Goal: Task Accomplishment & Management: Manage account settings

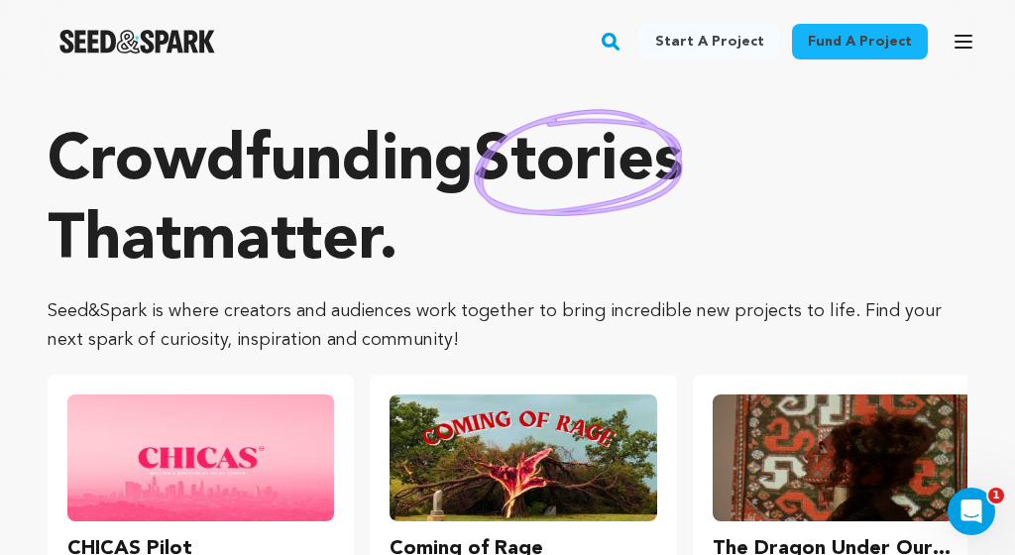
click at [956, 48] on icon "button" at bounding box center [963, 42] width 16 height 12
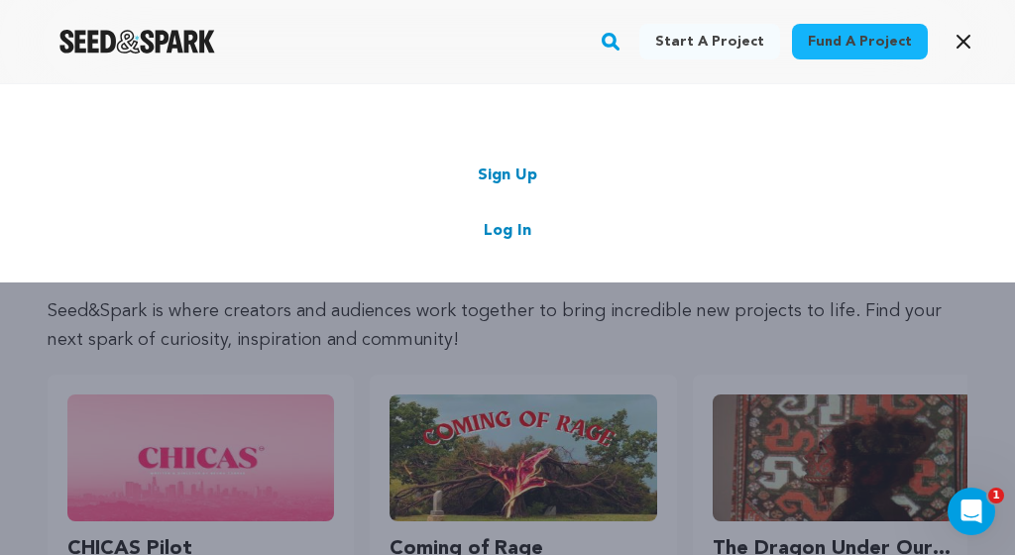
click at [493, 233] on link "Log In" at bounding box center [508, 231] width 48 height 24
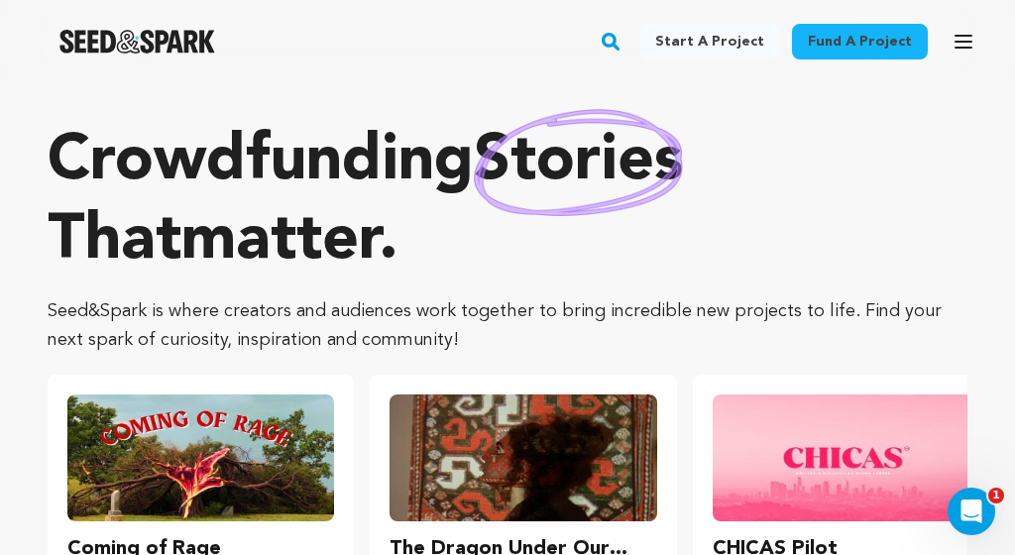
click at [966, 44] on icon "button" at bounding box center [963, 42] width 24 height 24
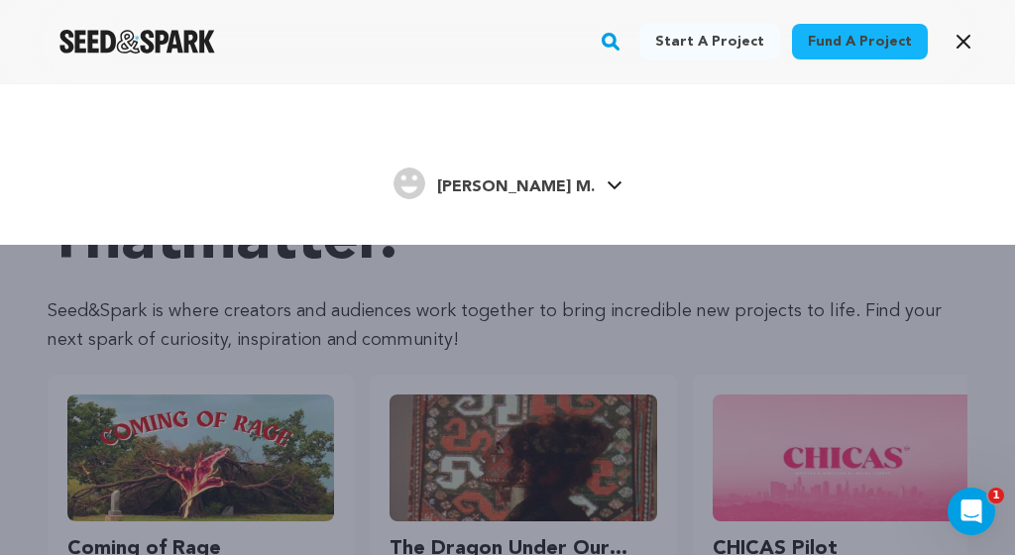
click at [544, 197] on h4 "[PERSON_NAME] M." at bounding box center [516, 187] width 158 height 24
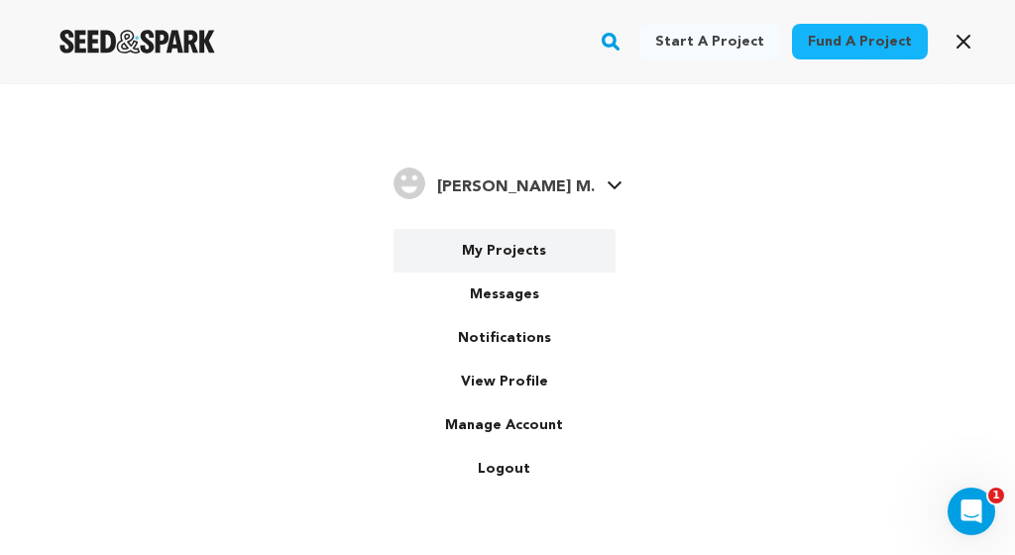
click at [515, 238] on link "My Projects" at bounding box center [504, 251] width 222 height 44
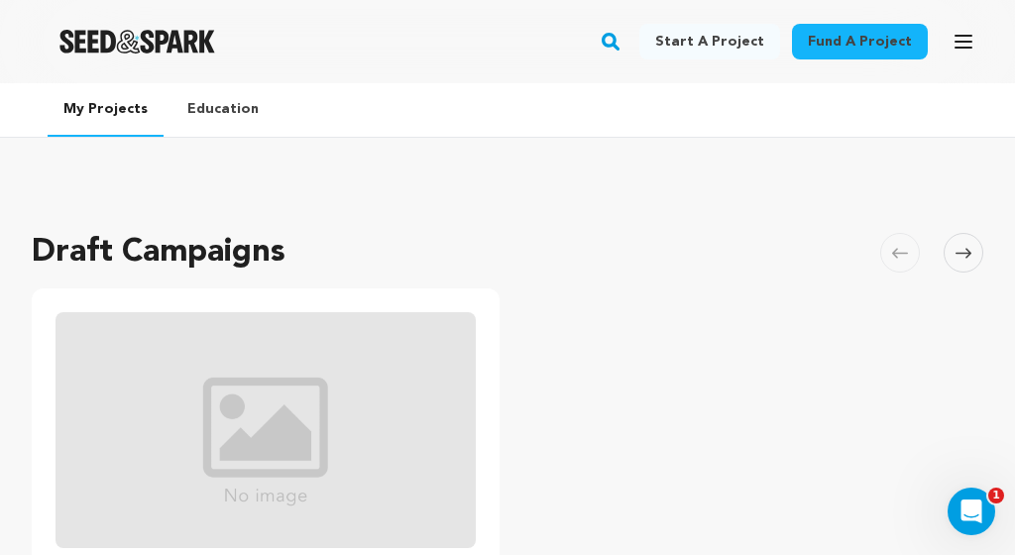
click at [512, 268] on div "Draft Campaigns Carousel Skip to previous slide page Carousel All american dinn…" at bounding box center [507, 558] width 951 height 699
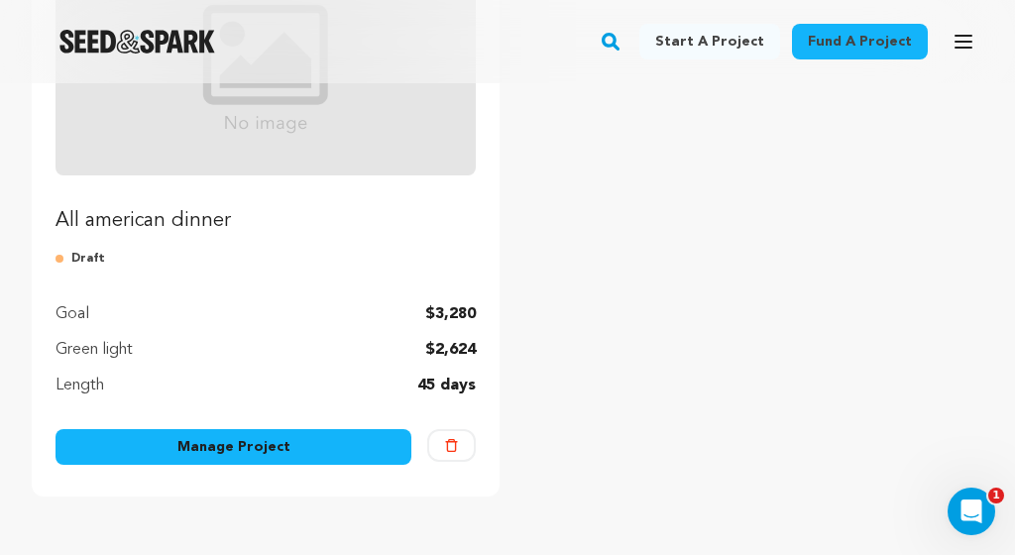
scroll to position [379, 0]
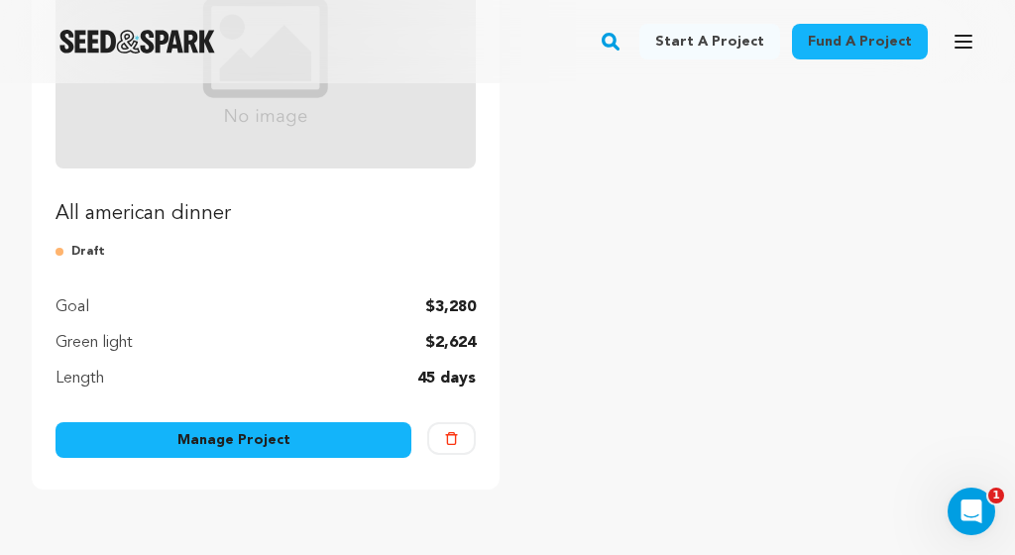
click at [250, 136] on img "Fund All american dinner" at bounding box center [265, 51] width 420 height 236
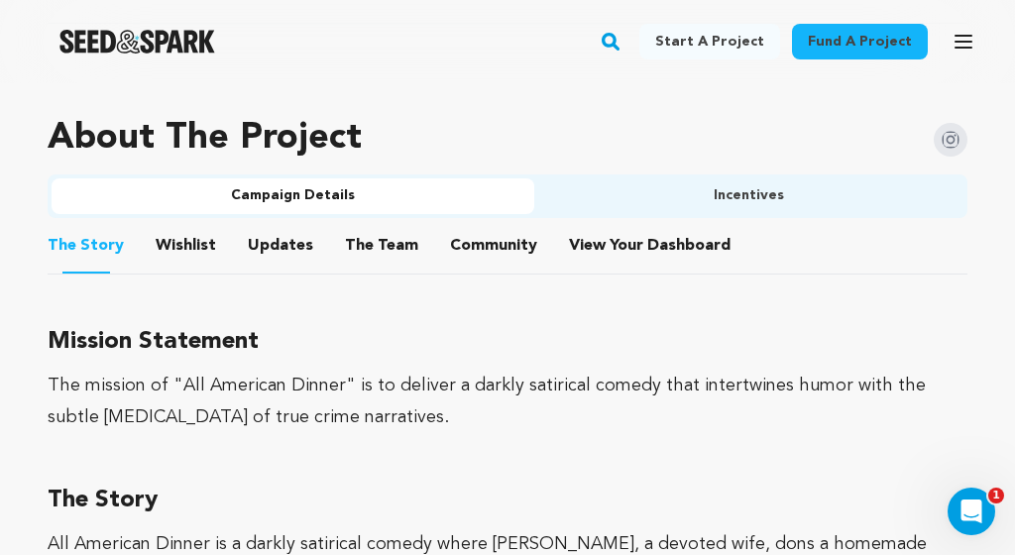
scroll to position [1163, 0]
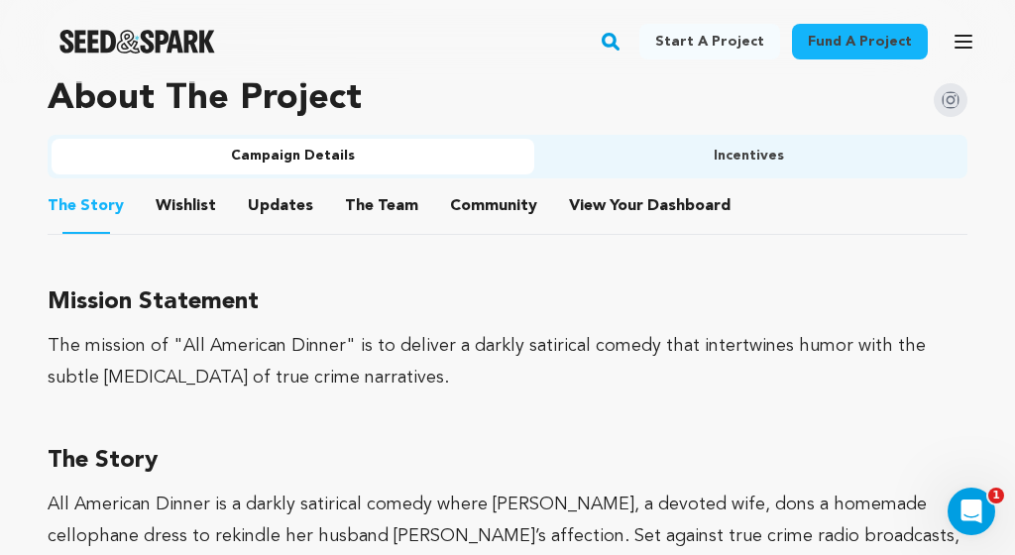
drag, startPoint x: 1009, startPoint y: 228, endPoint x: 908, endPoint y: 550, distance: 337.5
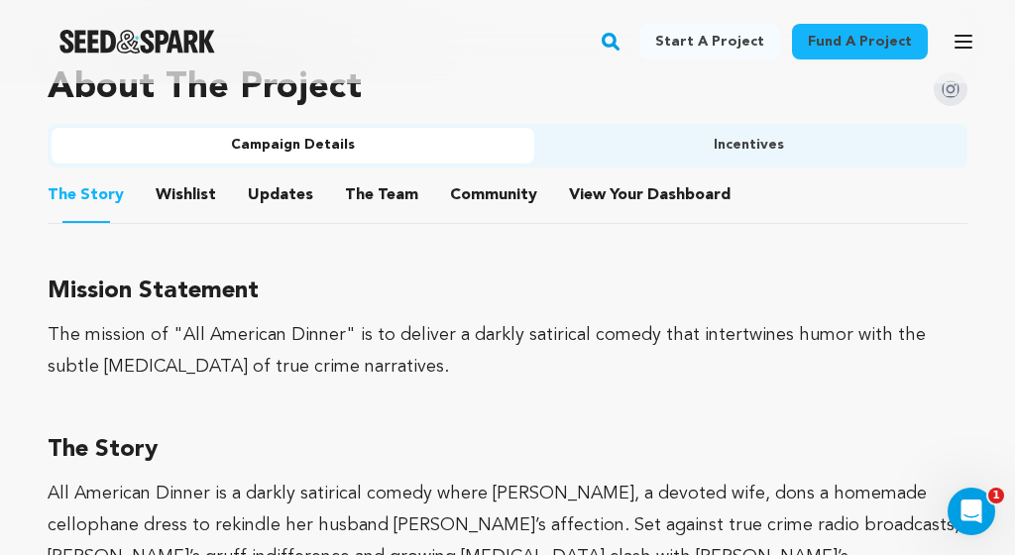
click at [443, 307] on h3 "Mission Statement" at bounding box center [507, 291] width 919 height 40
click at [690, 147] on button "Incentives" at bounding box center [748, 146] width 429 height 36
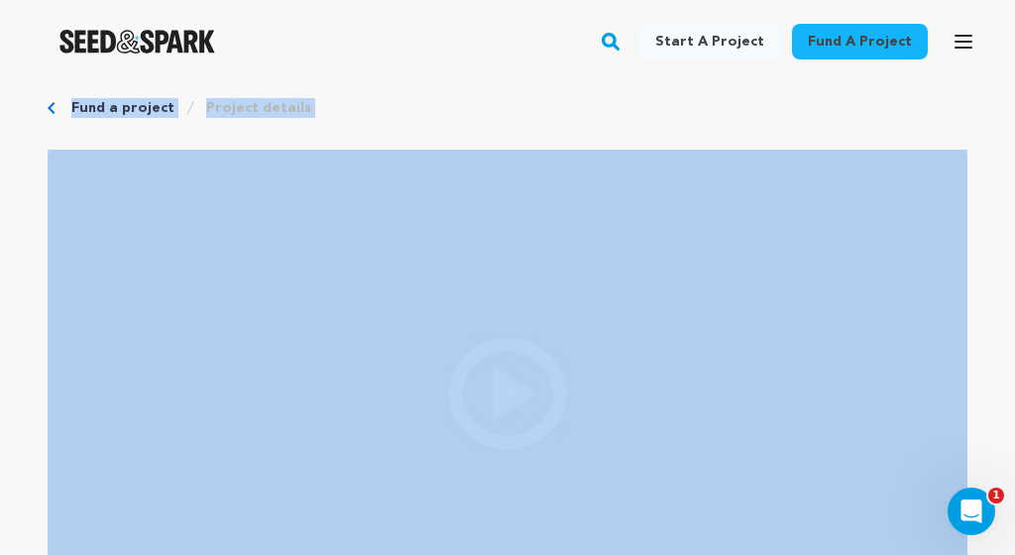
scroll to position [0, 0]
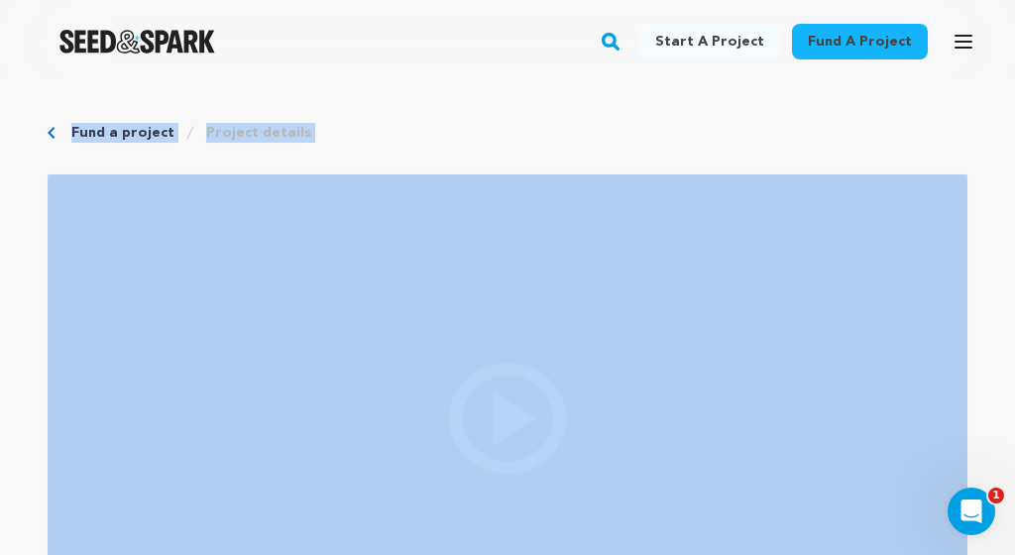
drag, startPoint x: 1011, startPoint y: 171, endPoint x: 1014, endPoint y: -17, distance: 188.3
click at [213, 141] on link "Project details" at bounding box center [258, 133] width 105 height 20
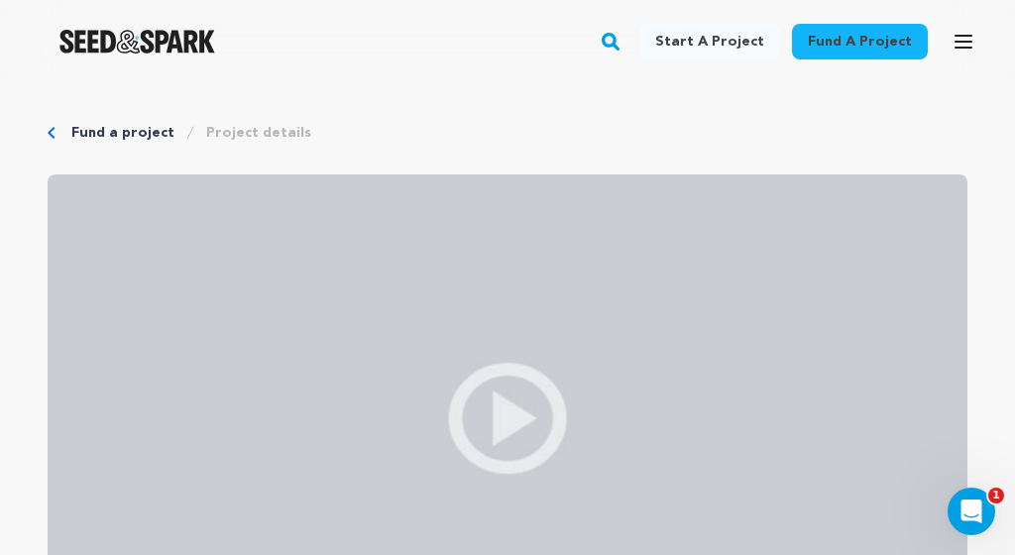
click at [959, 46] on icon "button" at bounding box center [963, 42] width 24 height 24
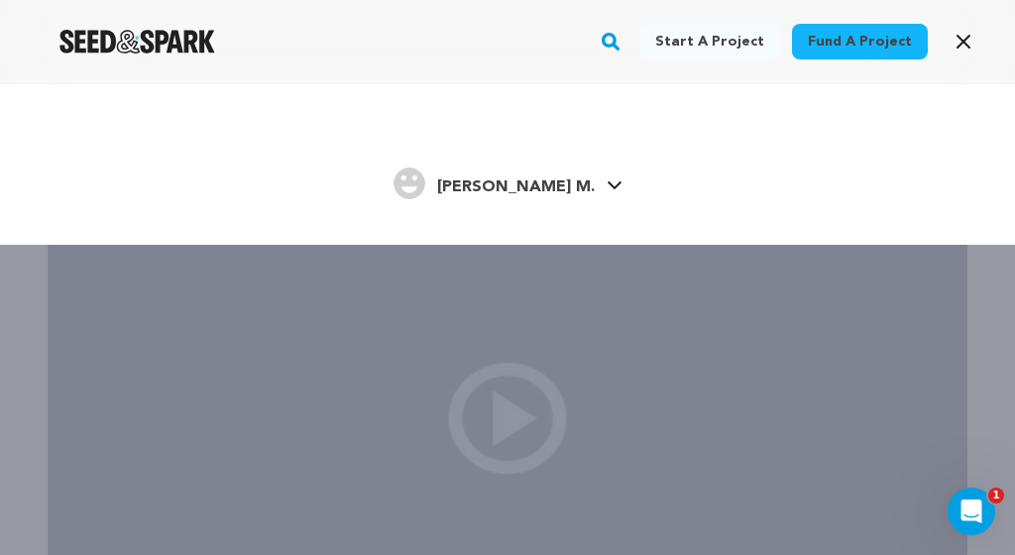
click at [606, 189] on icon at bounding box center [614, 185] width 16 height 10
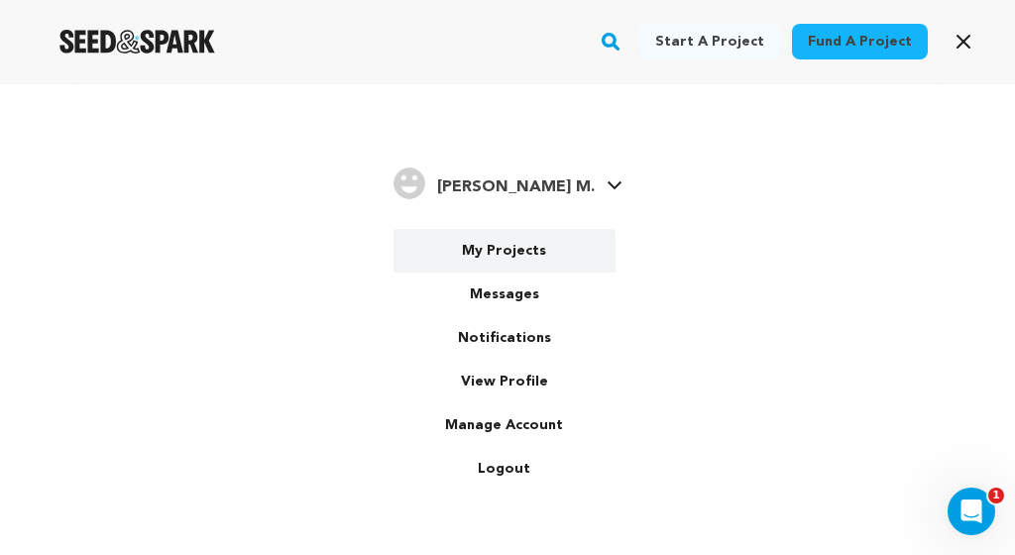
click at [529, 256] on link "My Projects" at bounding box center [504, 251] width 222 height 44
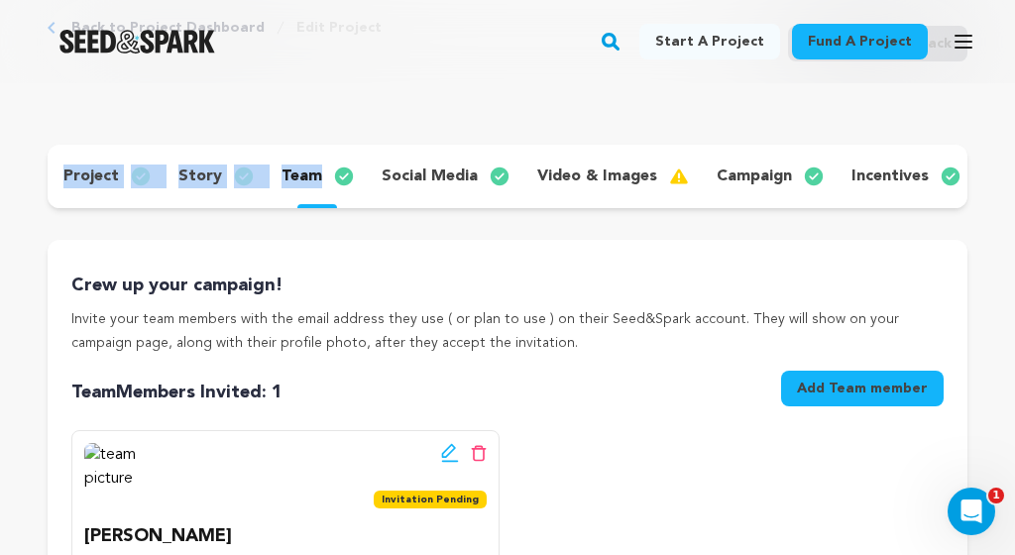
scroll to position [4, 0]
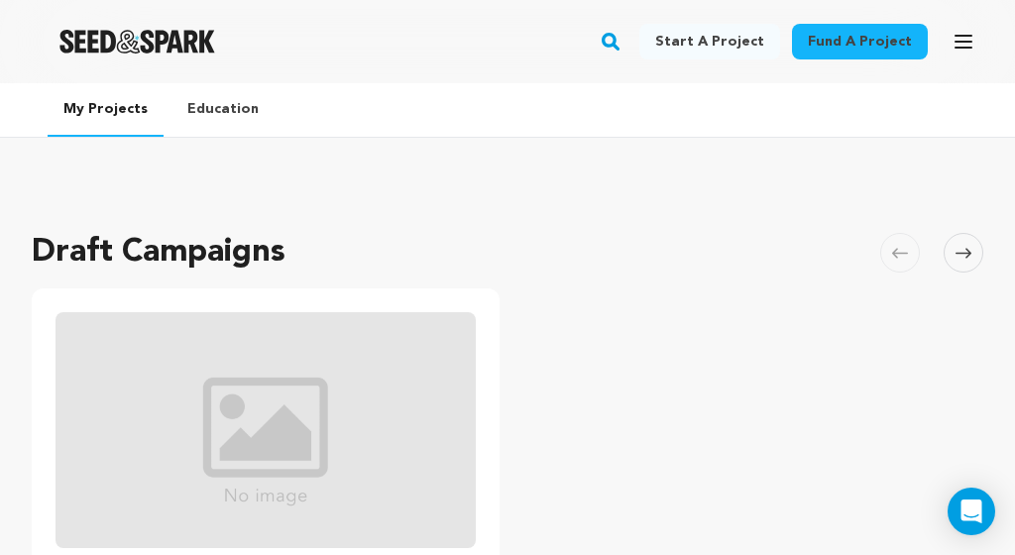
click at [469, 425] on img "Fund All american dinner" at bounding box center [265, 430] width 420 height 236
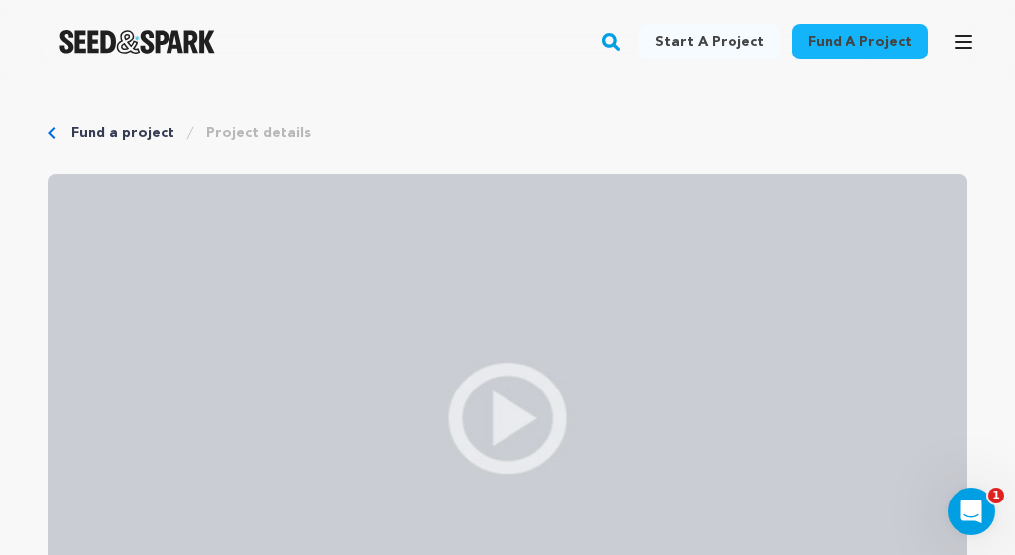
click at [961, 44] on icon "button" at bounding box center [963, 42] width 24 height 24
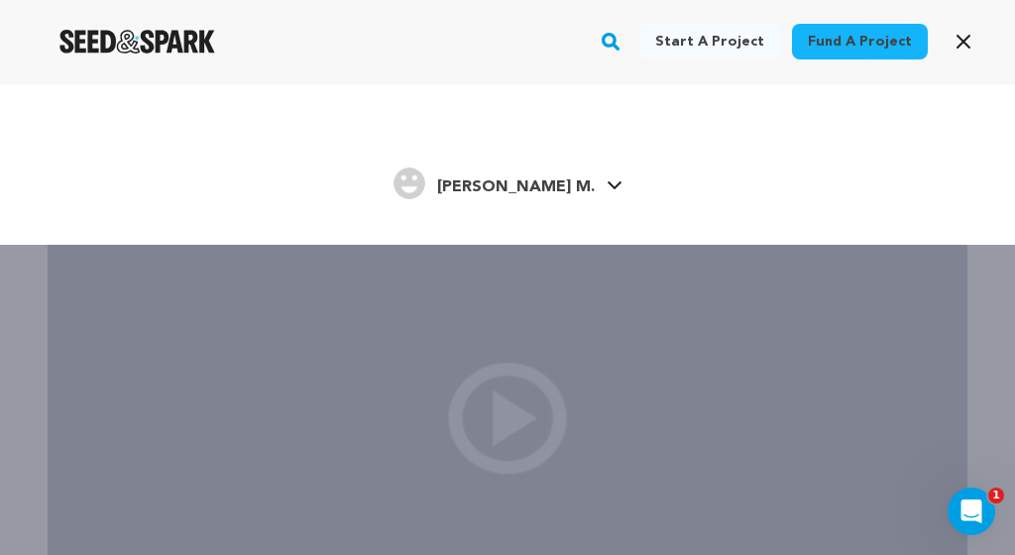
click at [558, 192] on link "[PERSON_NAME] [PERSON_NAME] M." at bounding box center [507, 181] width 229 height 36
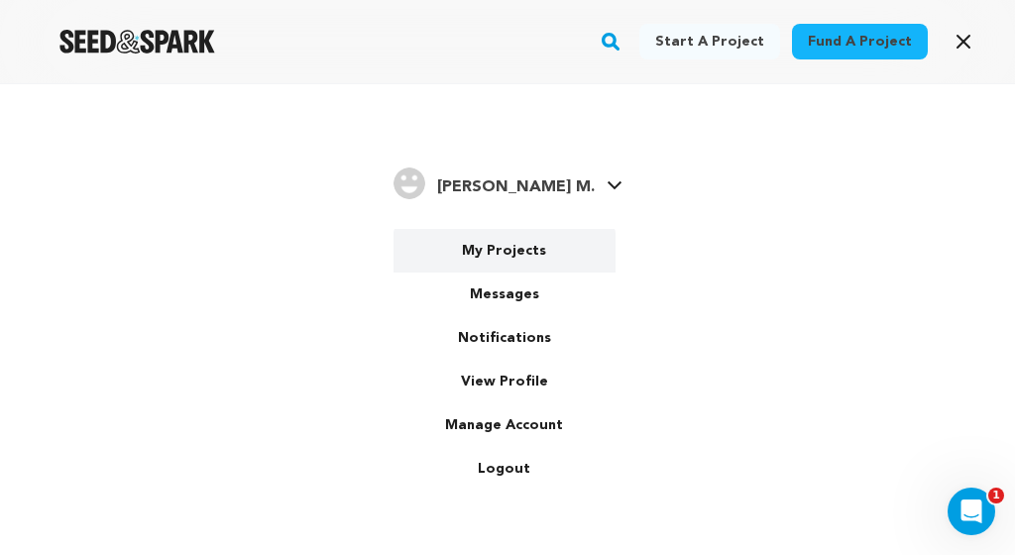
click at [526, 252] on link "My Projects" at bounding box center [504, 251] width 222 height 44
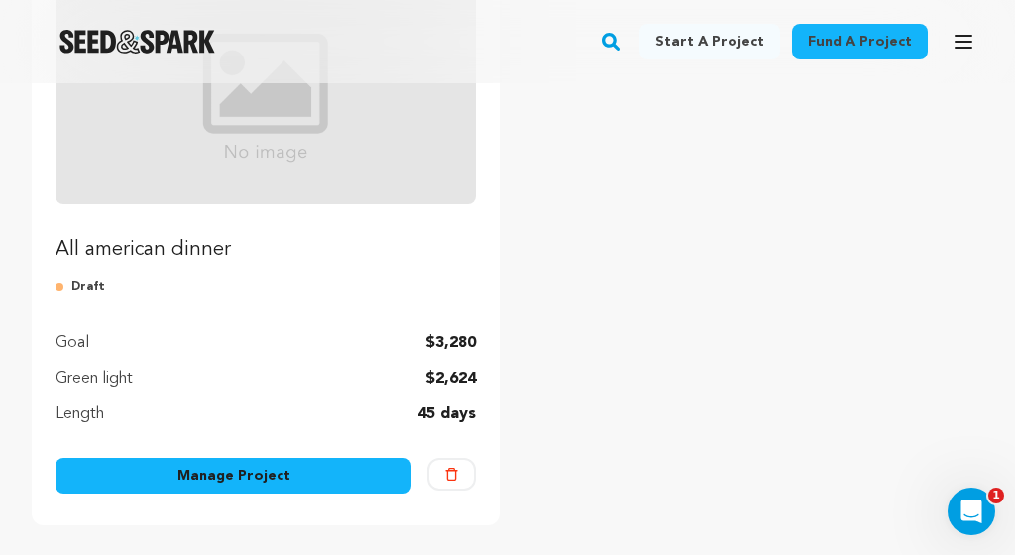
scroll to position [345, 0]
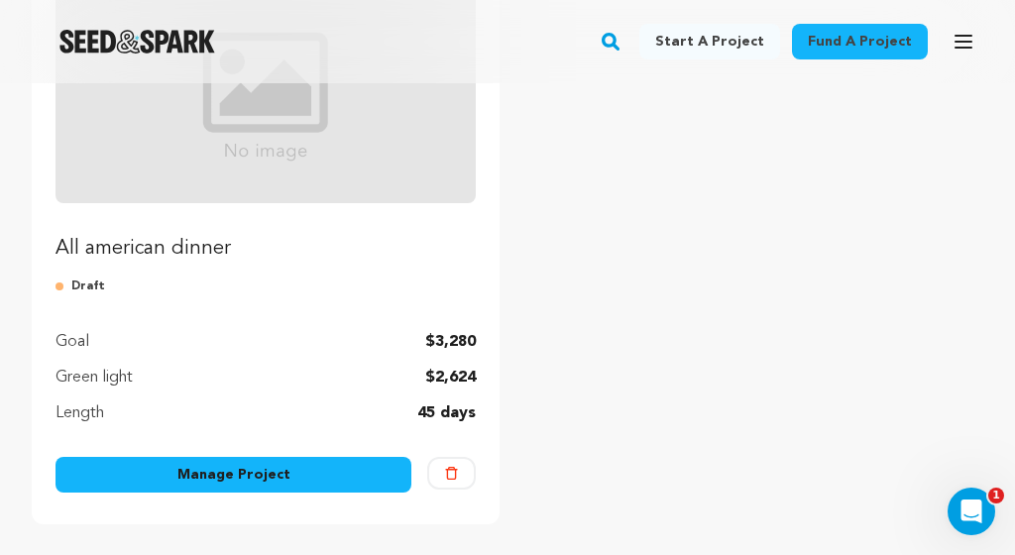
click at [246, 465] on link "Manage Project" at bounding box center [233, 475] width 356 height 36
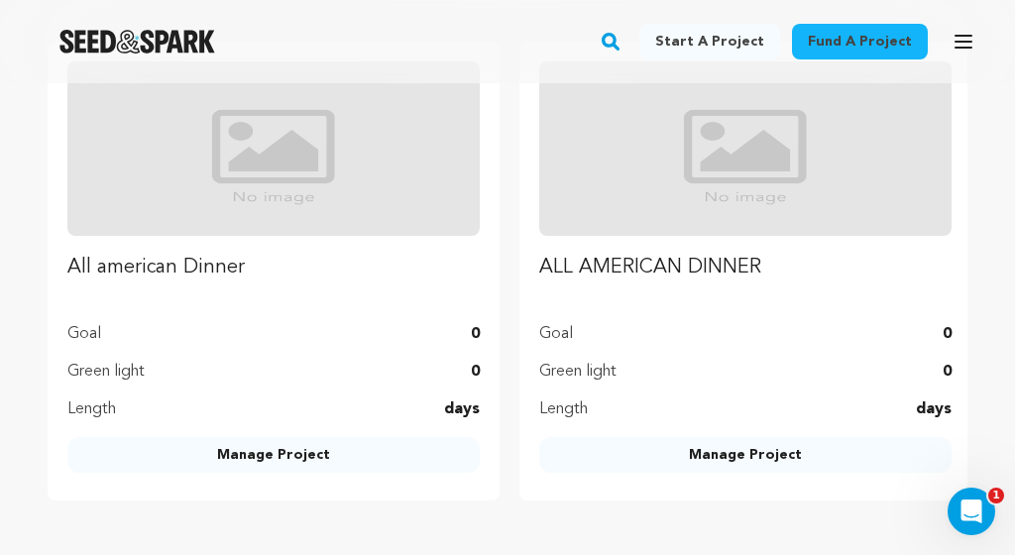
scroll to position [1331, 0]
